Goal: Information Seeking & Learning: Understand process/instructions

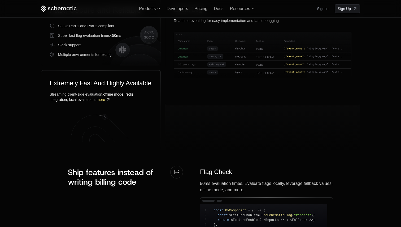
scroll to position [307, 0]
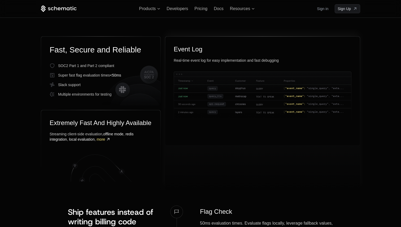
click at [184, 49] on div "Event Log" at bounding box center [263, 49] width 178 height 8
click at [180, 59] on div "Real-time event log for easy implementation and fast debugging" at bounding box center [263, 60] width 178 height 5
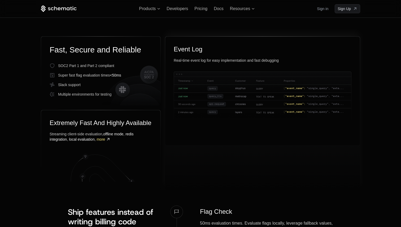
click at [180, 59] on div "Real-time event log for easy implementation and fast debugging" at bounding box center [263, 60] width 178 height 5
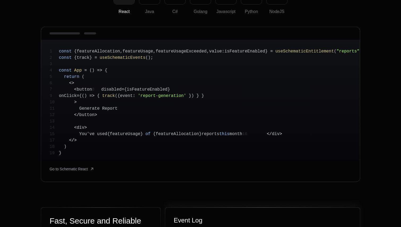
scroll to position [142, 0]
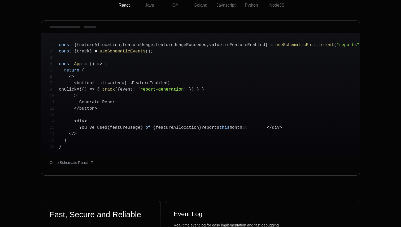
click at [95, 92] on span "=>" at bounding box center [91, 89] width 5 height 5
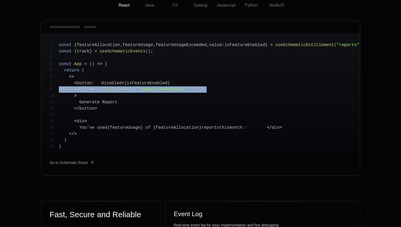
click at [95, 92] on span "=>" at bounding box center [91, 89] width 5 height 5
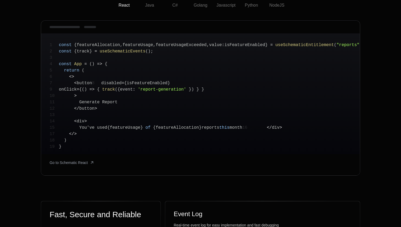
click at [89, 105] on span "Generate" at bounding box center [89, 102] width 20 height 5
click at [84, 118] on pre "1 const { featureAllocation , featureUsage , featureUsageExceeded , value : isF…" at bounding box center [200, 93] width 319 height 121
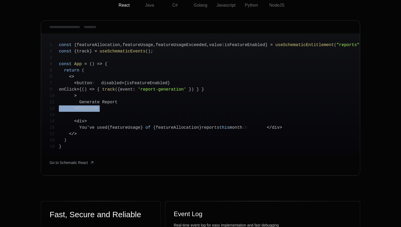
click at [84, 118] on pre "1 const { featureAllocation , featureUsage , featureUsageExceeded , value : isF…" at bounding box center [200, 93] width 319 height 121
click at [83, 130] on span "You" at bounding box center [83, 128] width 8 height 5
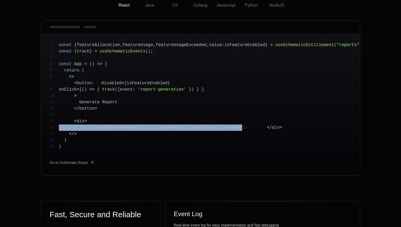
click at [83, 130] on span "You" at bounding box center [83, 128] width 8 height 5
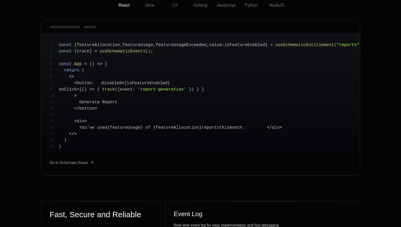
click at [80, 149] on pre "1 const { featureAllocation , featureUsage , featureUsageExceeded , value : isF…" at bounding box center [200, 93] width 319 height 121
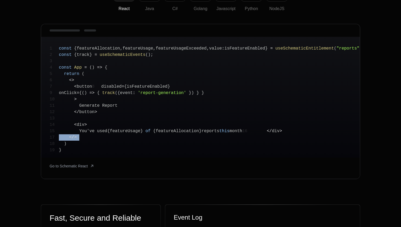
scroll to position [131, 0]
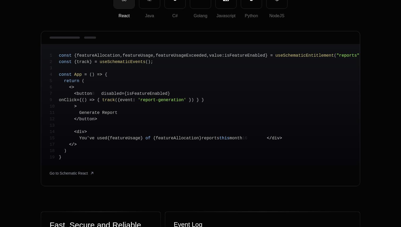
click at [72, 86] on span ">" at bounding box center [73, 87] width 3 height 5
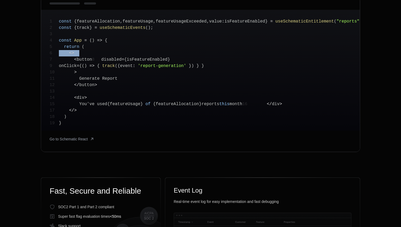
scroll to position [174, 0]
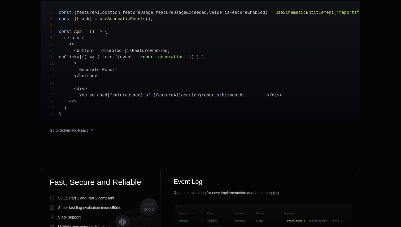
click at [72, 86] on pre "1 const { featureAllocation , featureUsage , featureUsageExceeded , value : isF…" at bounding box center [200, 61] width 319 height 121
